Goal: Find specific page/section: Find specific page/section

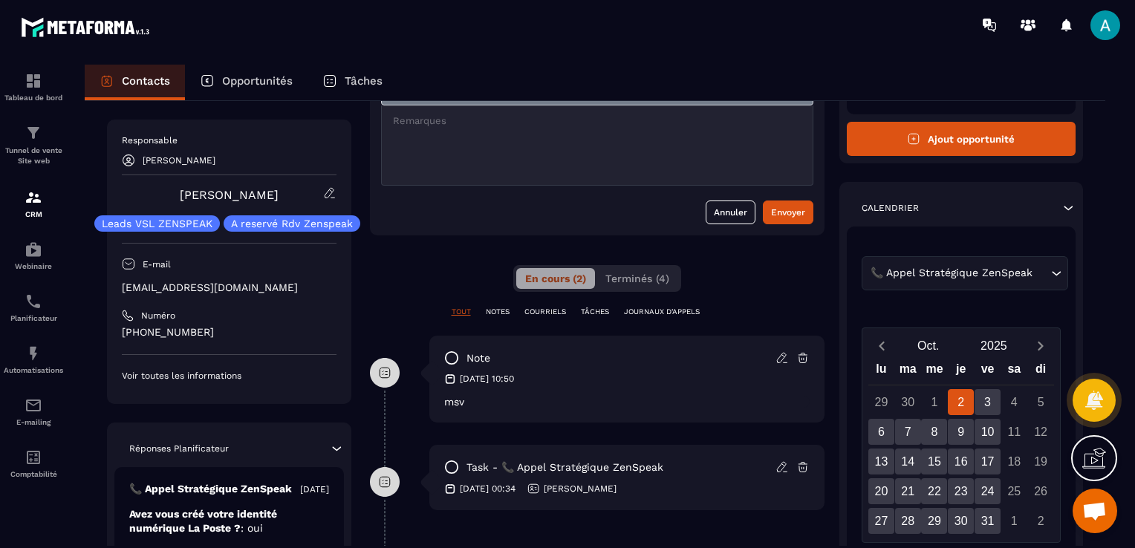
scroll to position [149, 0]
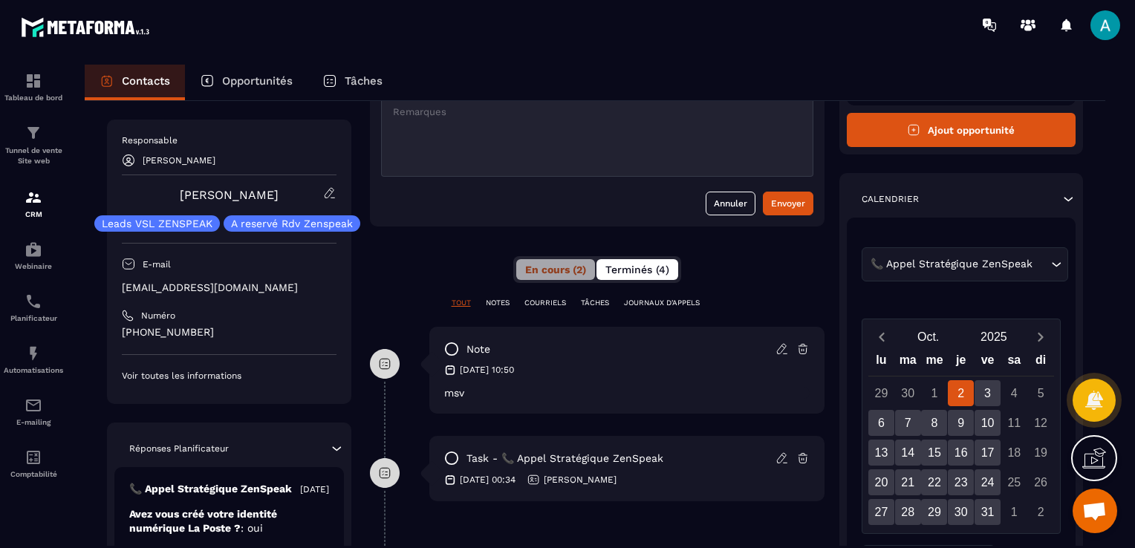
click at [621, 270] on span "Terminés (4)" at bounding box center [637, 270] width 64 height 12
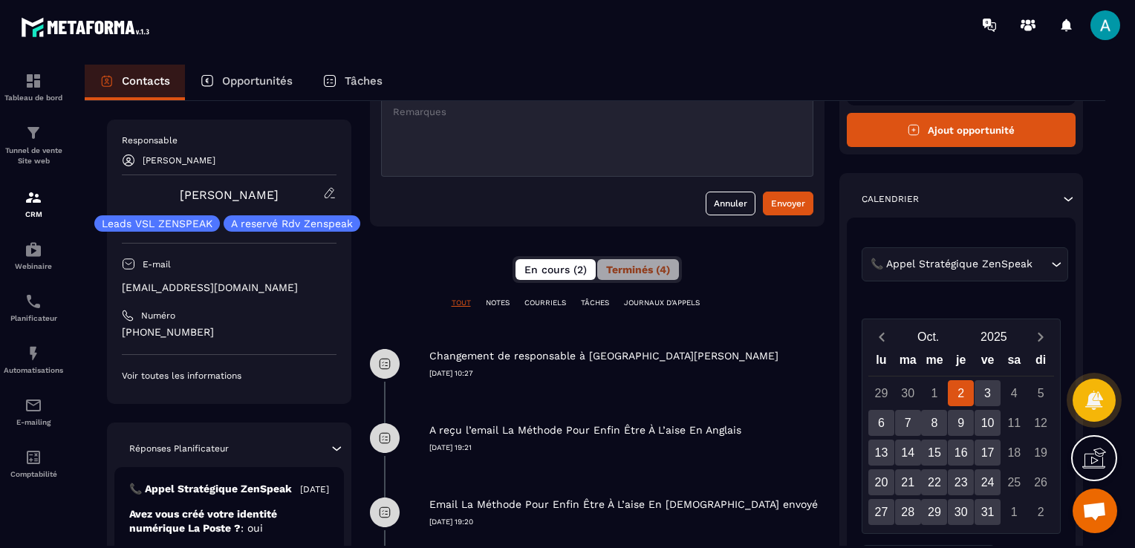
click at [532, 268] on span "En cours (2)" at bounding box center [555, 270] width 62 height 12
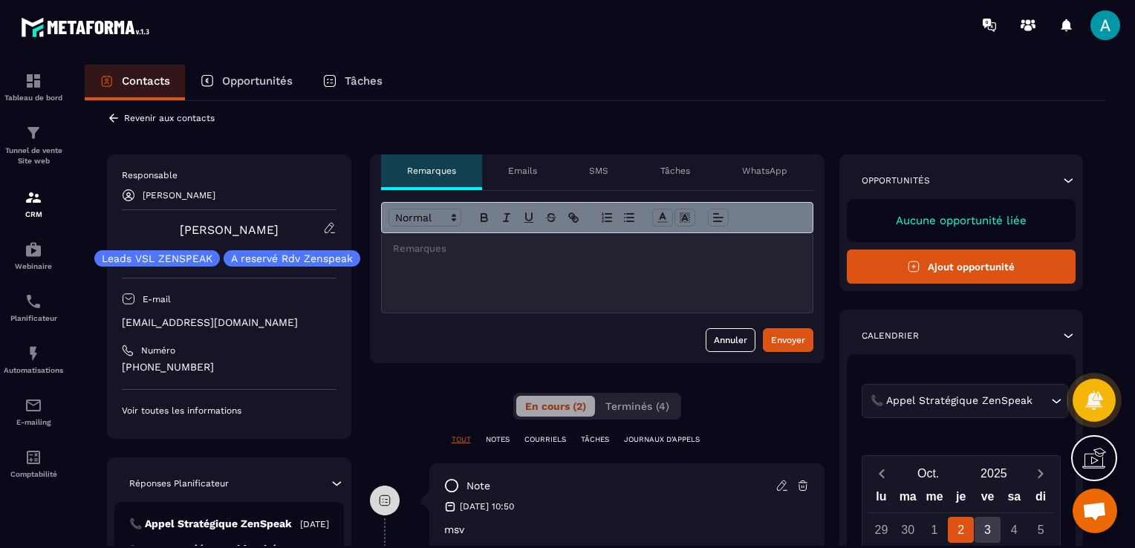
scroll to position [0, 0]
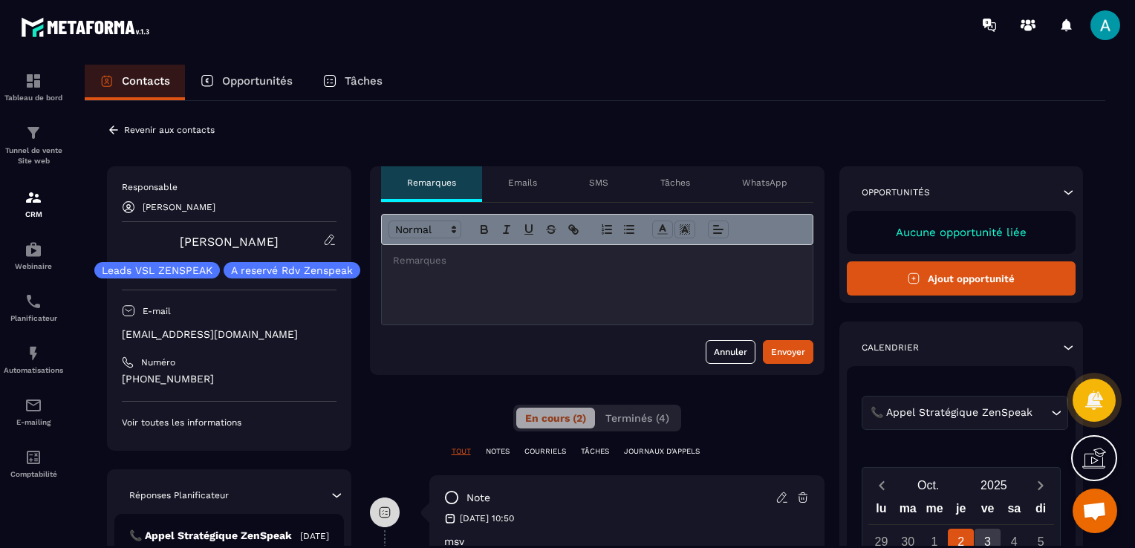
click at [116, 129] on icon at bounding box center [113, 129] width 13 height 13
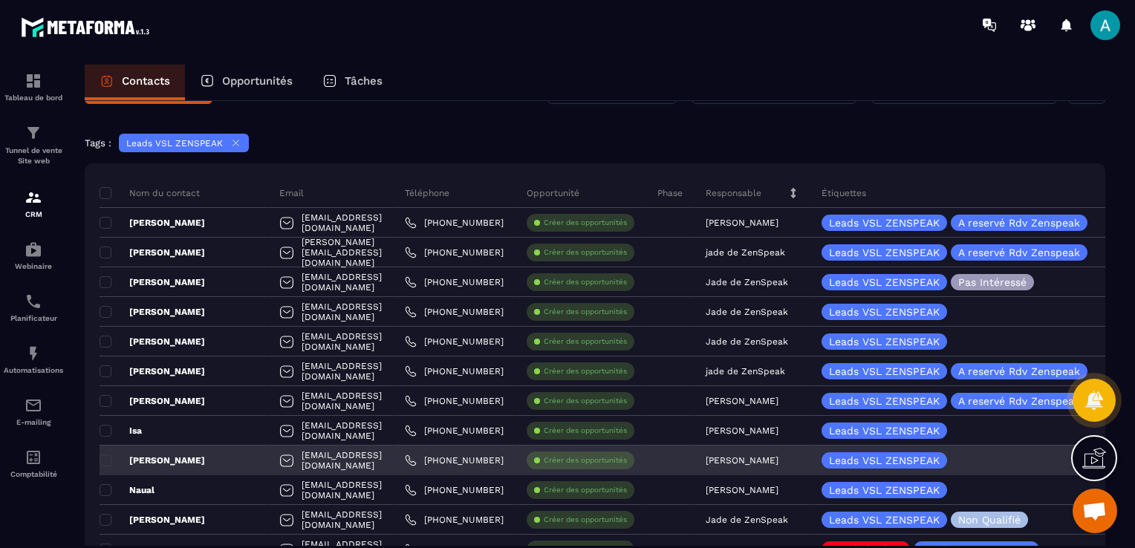
scroll to position [74, 0]
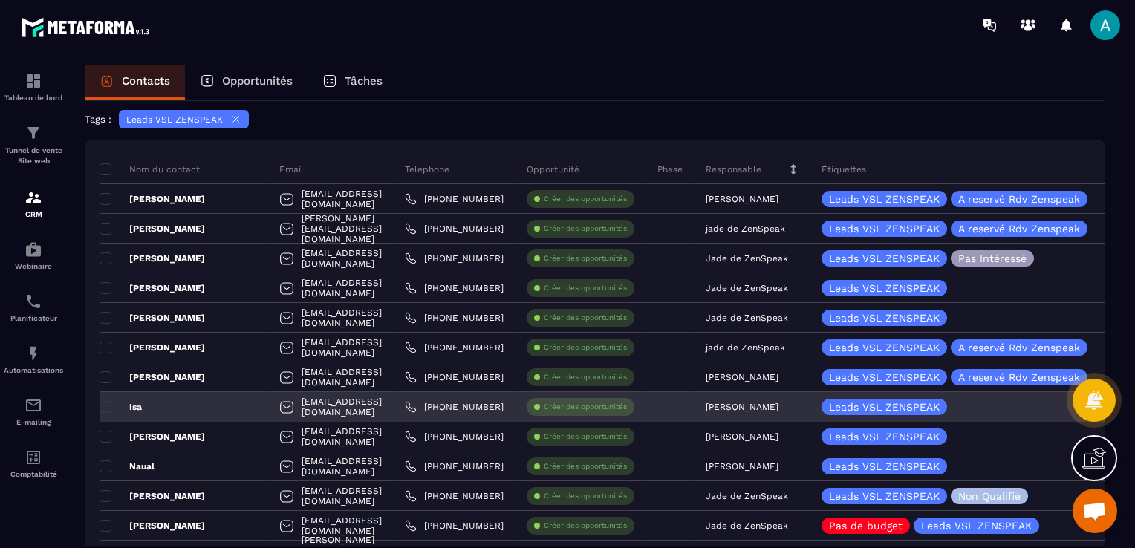
click at [347, 405] on div "[EMAIL_ADDRESS][DOMAIN_NAME]" at bounding box center [330, 407] width 125 height 30
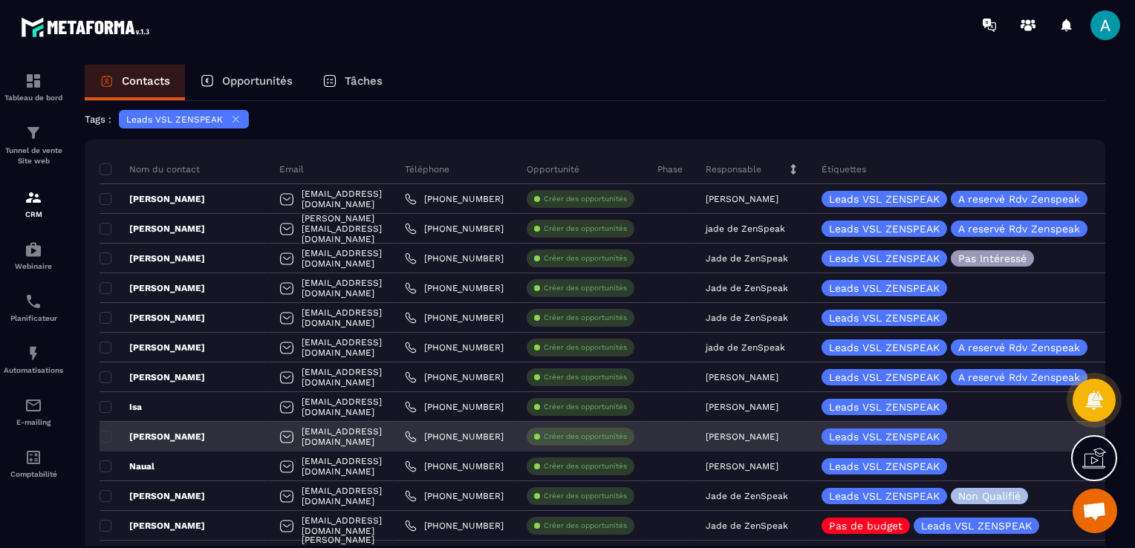
click at [342, 447] on div "[EMAIL_ADDRESS][DOMAIN_NAME]" at bounding box center [330, 437] width 125 height 30
click at [347, 443] on div "[EMAIL_ADDRESS][DOMAIN_NAME]" at bounding box center [330, 437] width 125 height 30
drag, startPoint x: 347, startPoint y: 443, endPoint x: 325, endPoint y: 438, distance: 22.2
click at [325, 438] on div "[EMAIL_ADDRESS][DOMAIN_NAME]" at bounding box center [330, 437] width 125 height 30
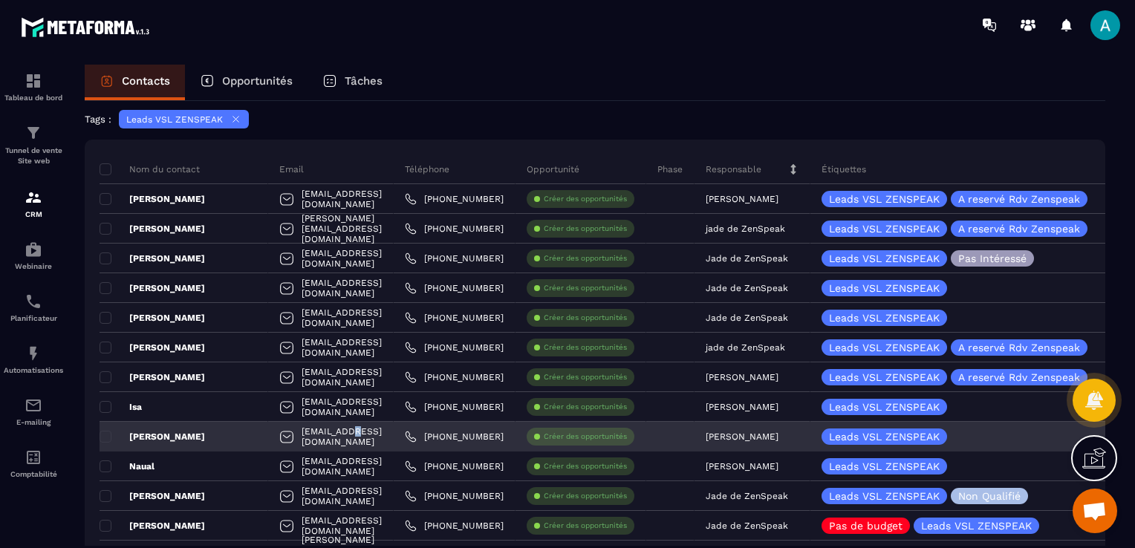
click at [325, 438] on div "[EMAIL_ADDRESS][DOMAIN_NAME]" at bounding box center [330, 437] width 125 height 30
click at [694, 439] on div at bounding box center [670, 437] width 48 height 30
click at [144, 431] on p "[PERSON_NAME]" at bounding box center [152, 437] width 105 height 12
